Goal: Download file/media

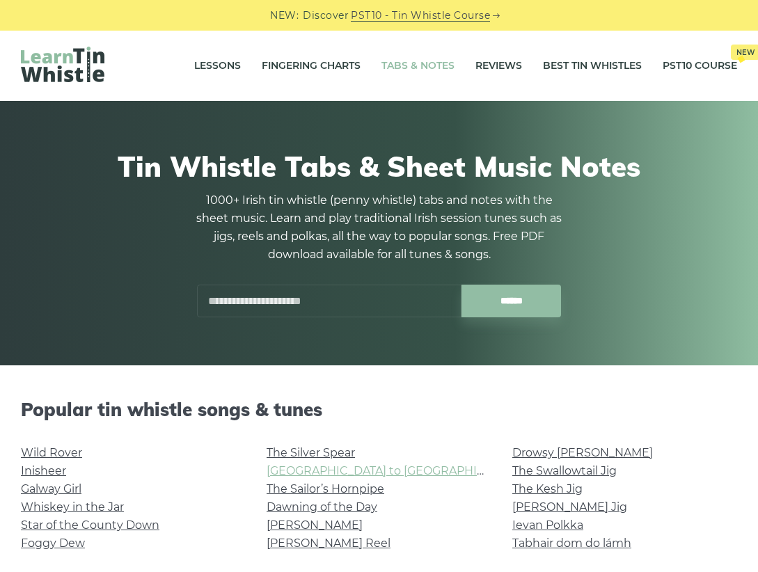
click at [329, 471] on link "[GEOGRAPHIC_DATA] to [GEOGRAPHIC_DATA]" at bounding box center [395, 470] width 257 height 13
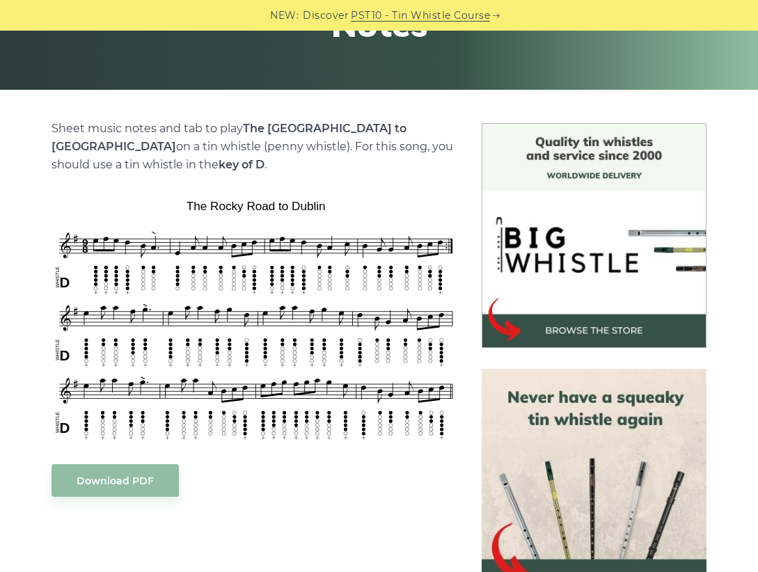
scroll to position [278, 0]
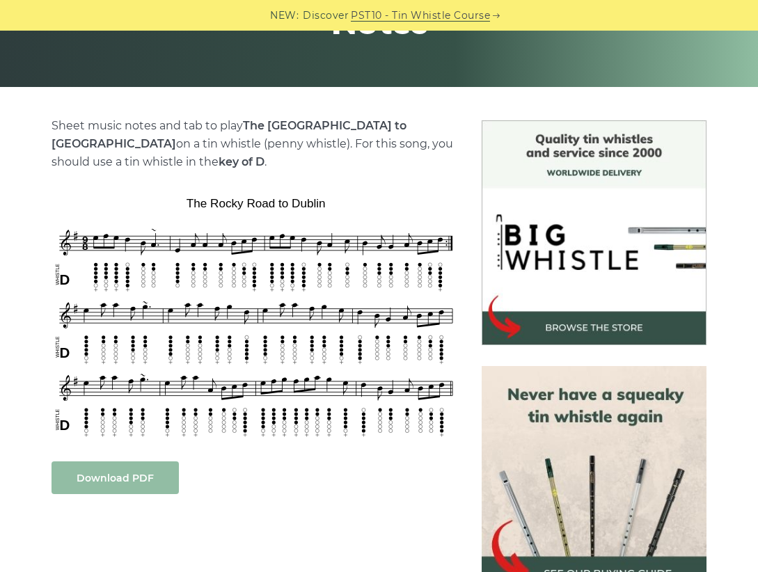
click at [116, 477] on link "Download PDF" at bounding box center [114, 477] width 127 height 33
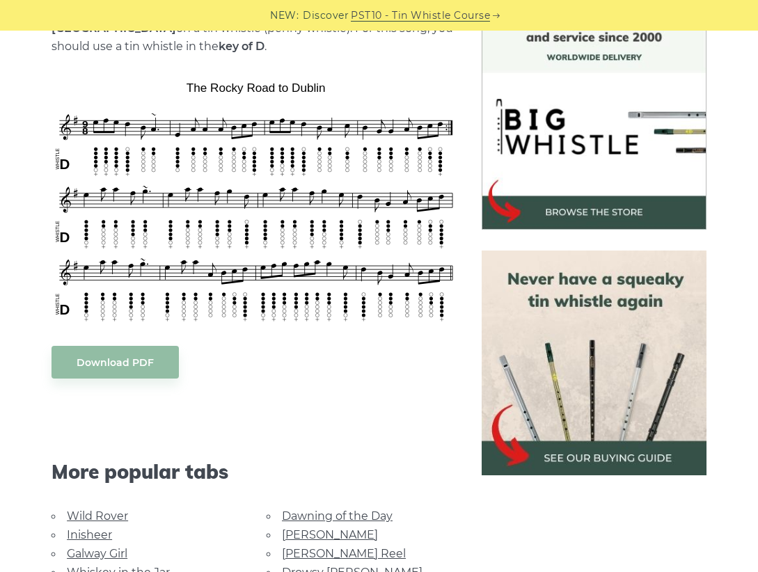
scroll to position [418, 0]
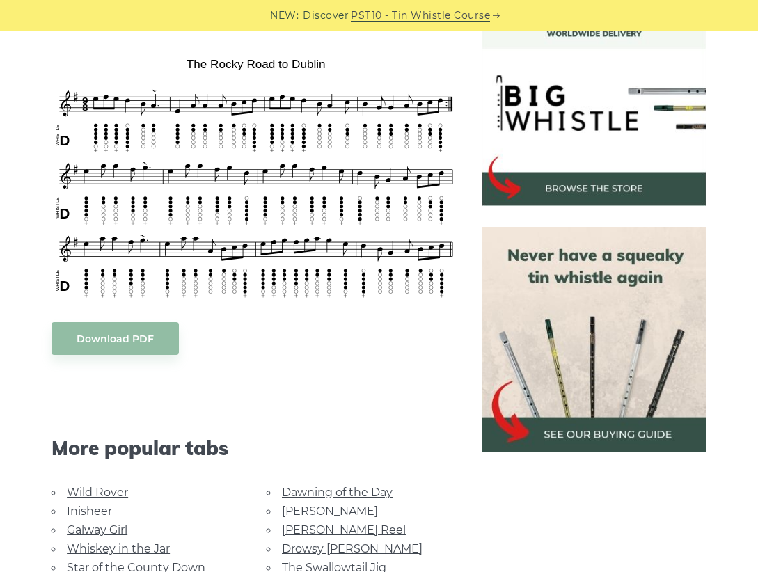
click at [599, 429] on img at bounding box center [594, 339] width 225 height 225
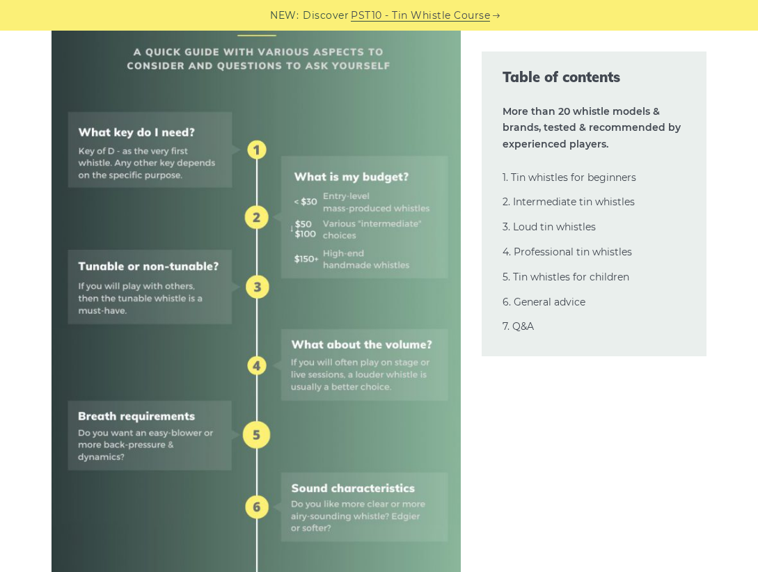
scroll to position [626, 0]
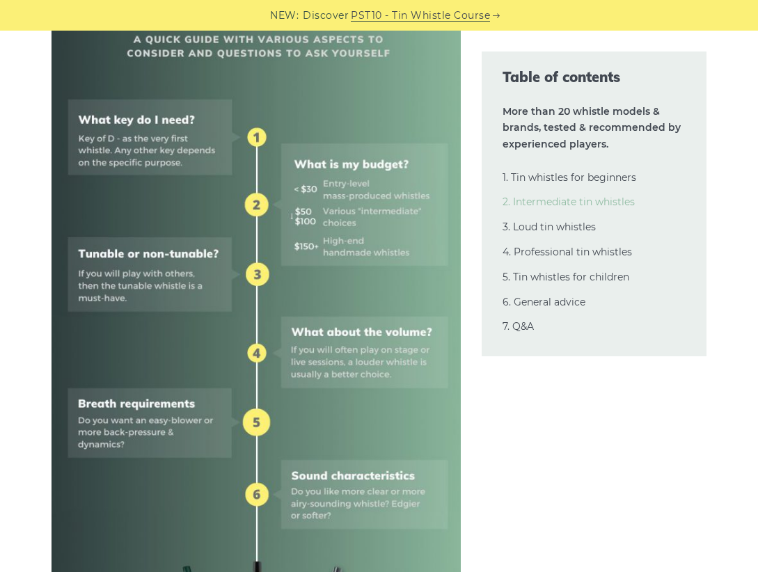
click at [528, 198] on link "2. Intermediate tin whistles" at bounding box center [568, 202] width 132 height 13
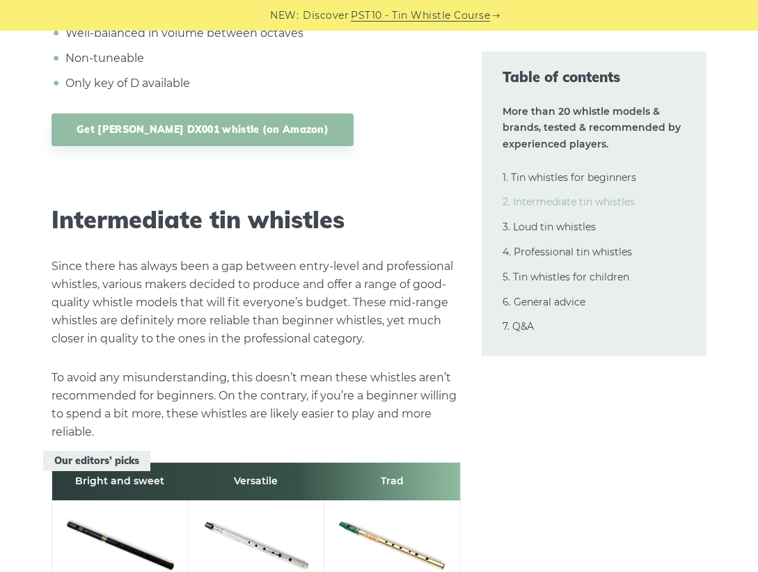
scroll to position [7313, 0]
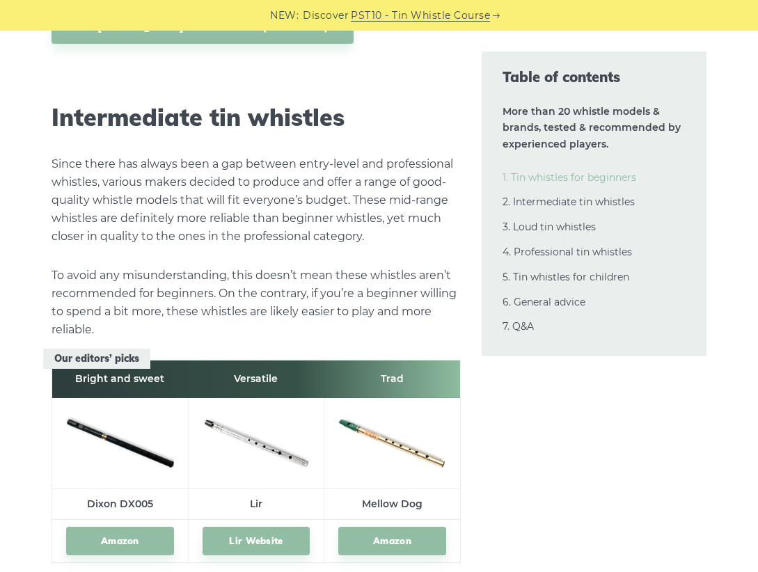
click at [550, 174] on link "1. Tin whistles for beginners" at bounding box center [569, 177] width 134 height 13
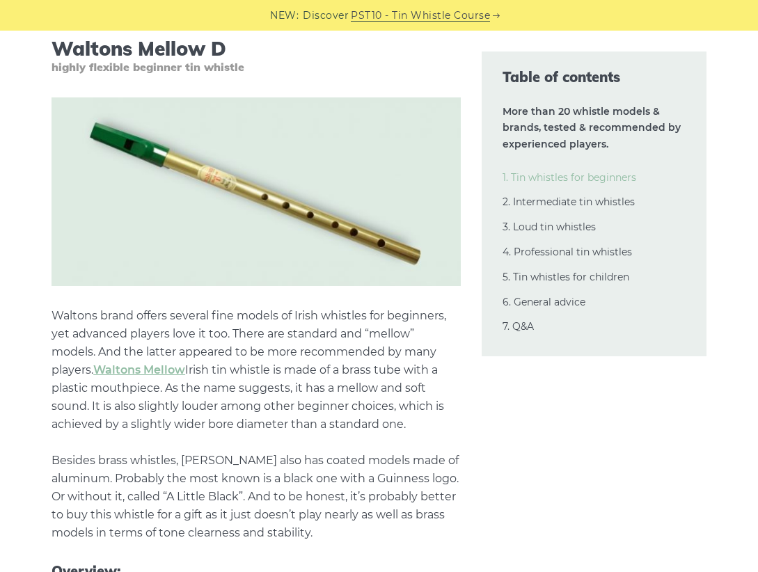
scroll to position [1751, 0]
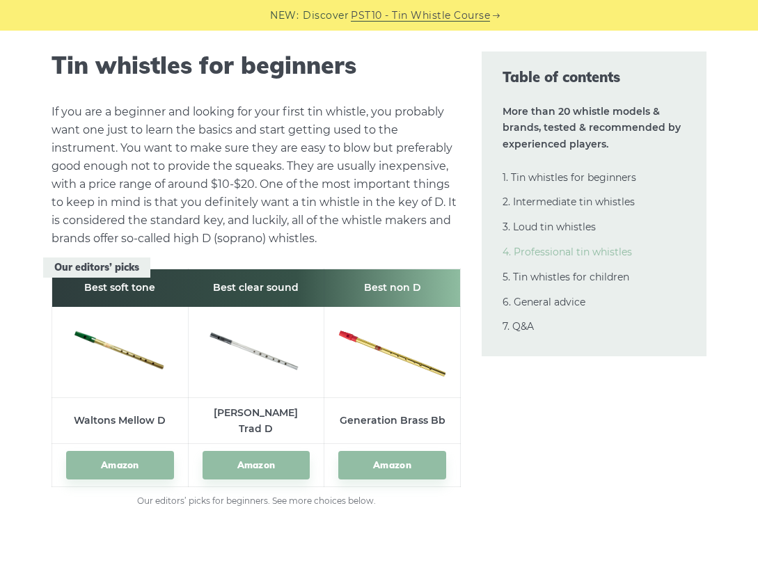
click at [572, 251] on link "4. Professional tin whistles" at bounding box center [566, 252] width 129 height 13
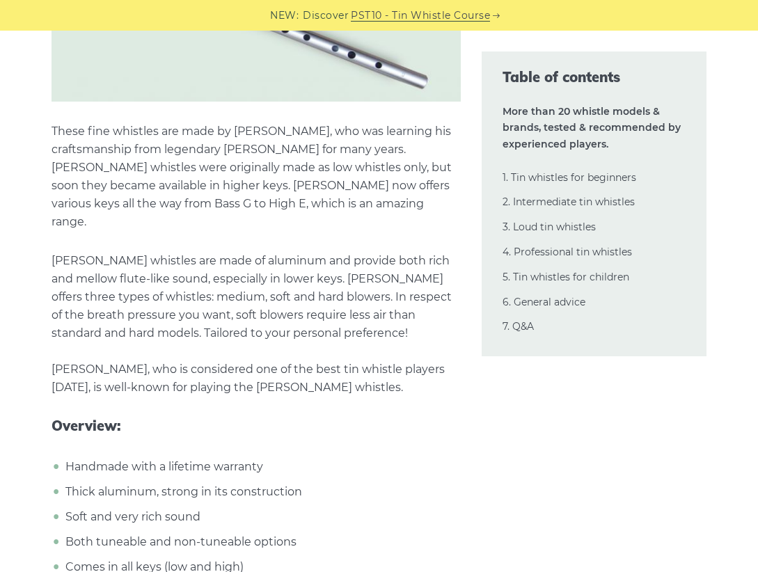
scroll to position [19778, 0]
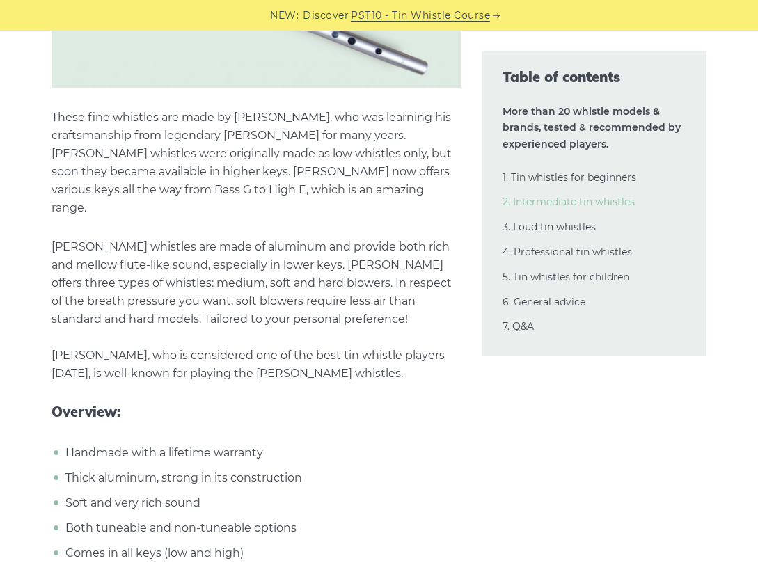
click at [560, 203] on link "2. Intermediate tin whistles" at bounding box center [568, 202] width 132 height 13
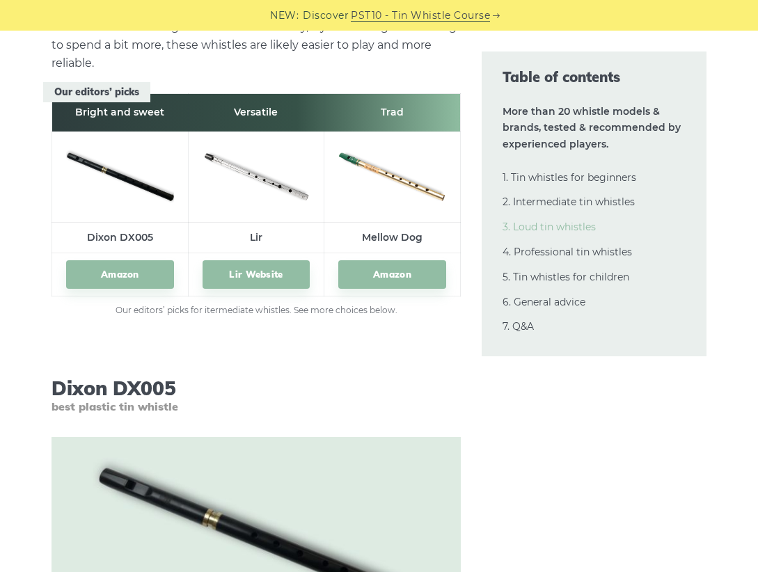
scroll to position [7313, 0]
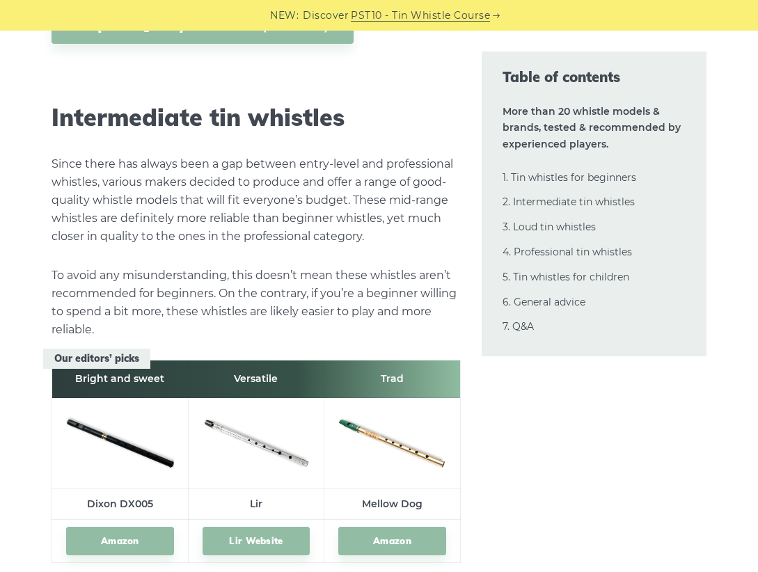
click at [129, 412] on img at bounding box center [120, 441] width 108 height 72
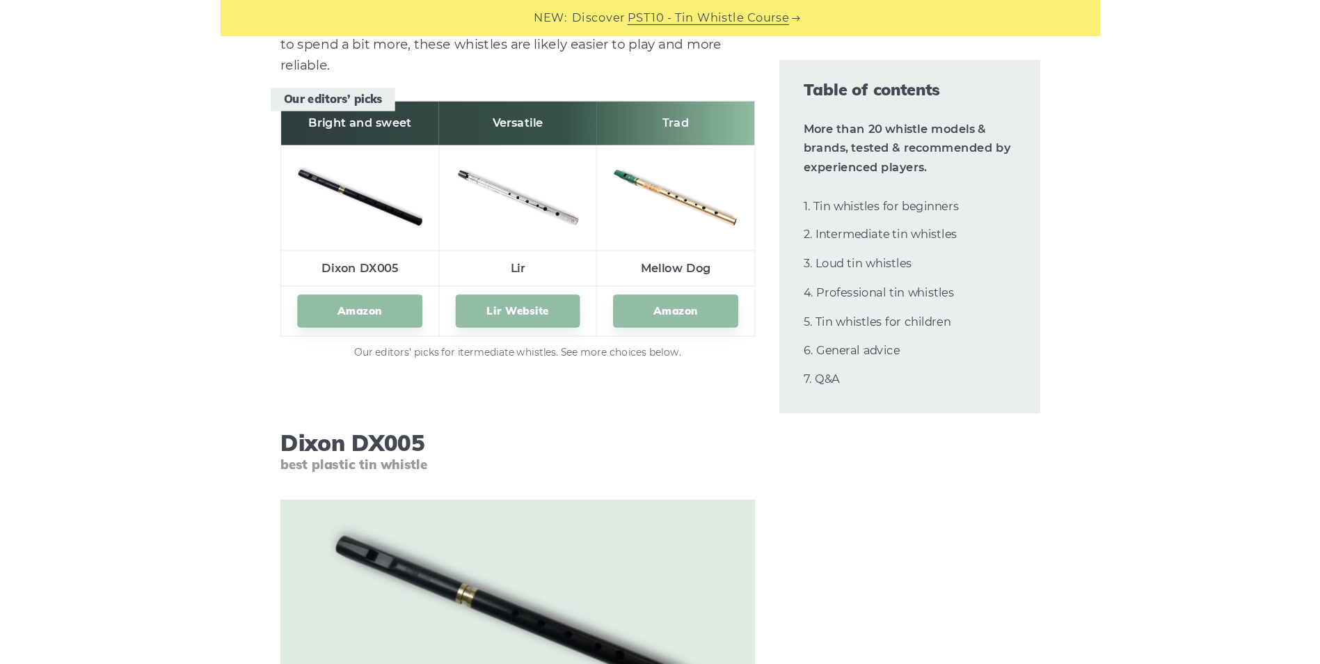
scroll to position [7452, 0]
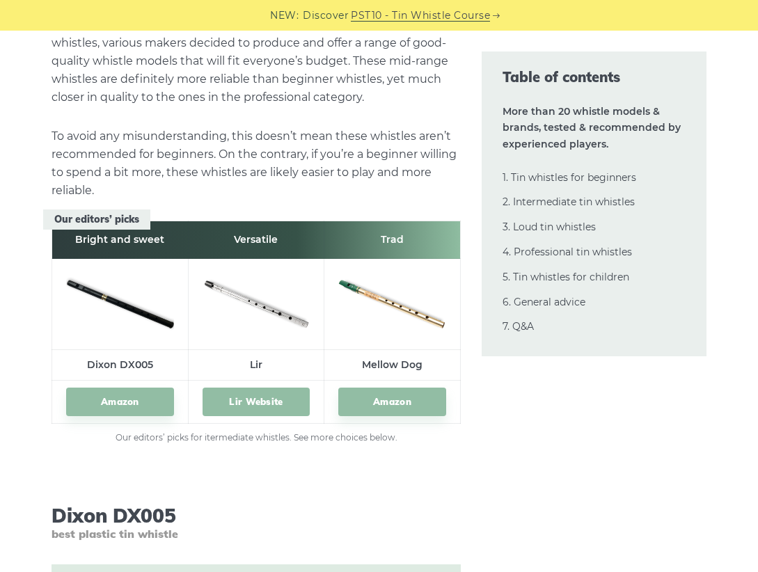
click at [274, 388] on link "Lir Website" at bounding box center [256, 402] width 108 height 29
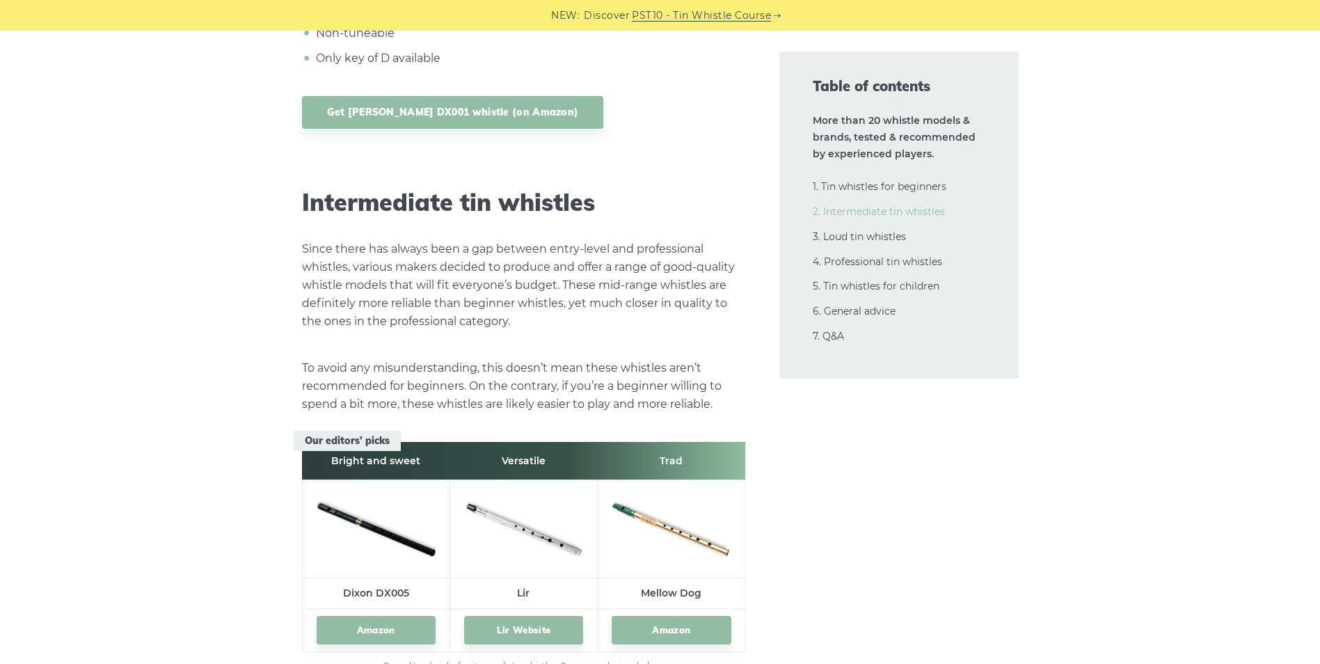
click at [757, 209] on link "2. Intermediate tin whistles" at bounding box center [879, 211] width 132 height 13
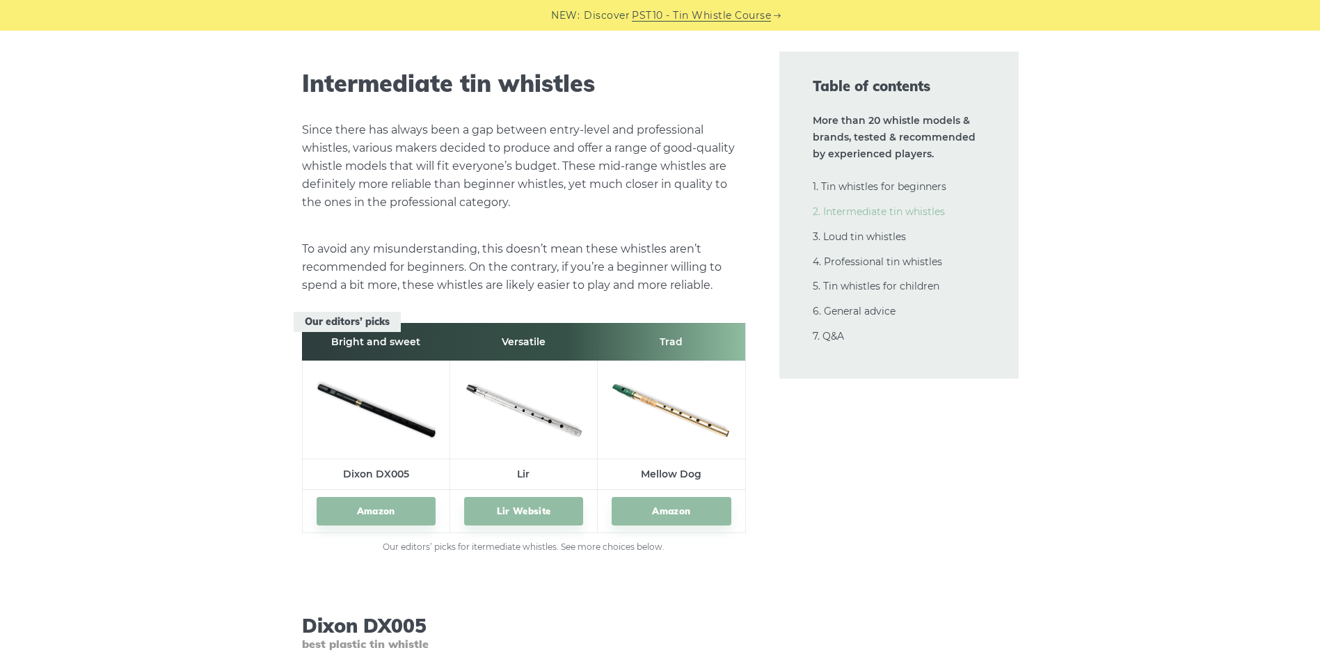
scroll to position [7573, 0]
